Goal: Information Seeking & Learning: Check status

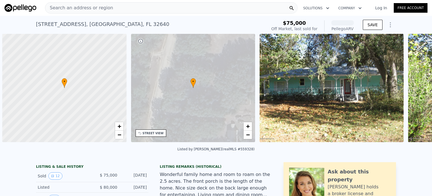
scroll to position [0, 2]
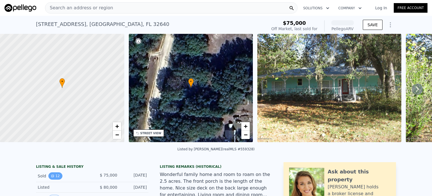
click at [54, 179] on button "12" at bounding box center [55, 175] width 14 height 7
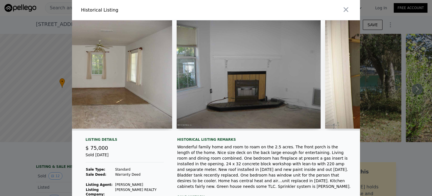
scroll to position [0, 762]
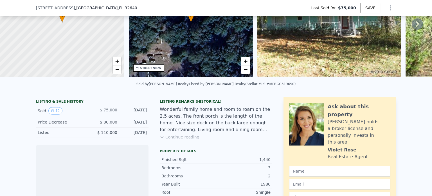
scroll to position [64, 0]
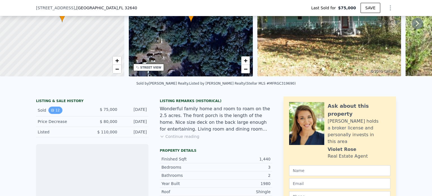
click at [51, 111] on icon "View historical data" at bounding box center [52, 110] width 2 height 2
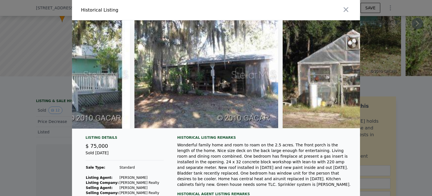
scroll to position [0, 1499]
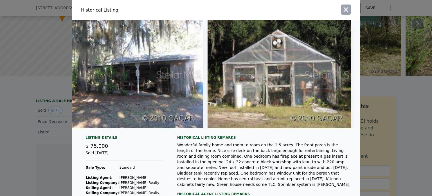
click at [344, 6] on icon "button" at bounding box center [346, 10] width 8 height 8
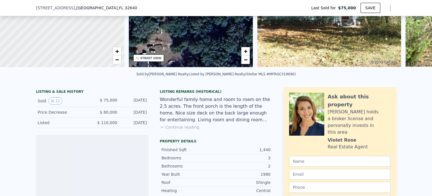
scroll to position [64, 0]
